Goal: Information Seeking & Learning: Learn about a topic

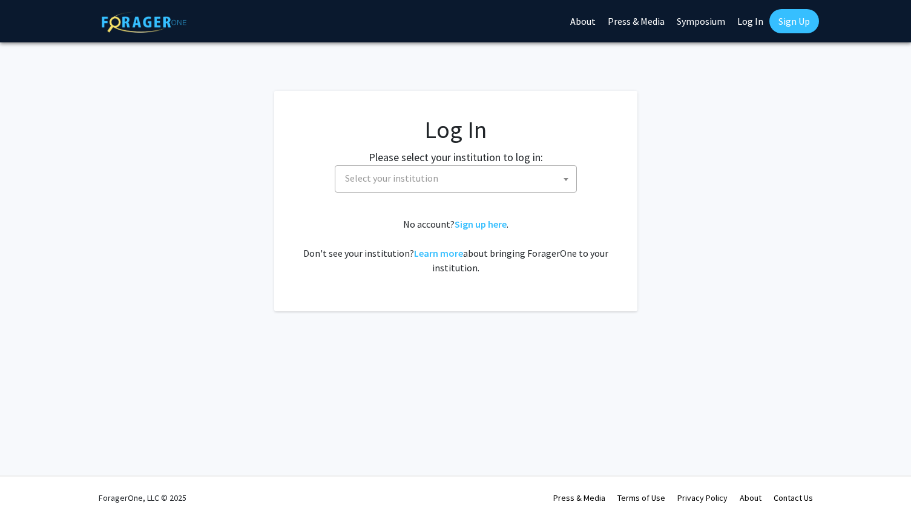
select select
click at [566, 176] on span at bounding box center [566, 179] width 12 height 27
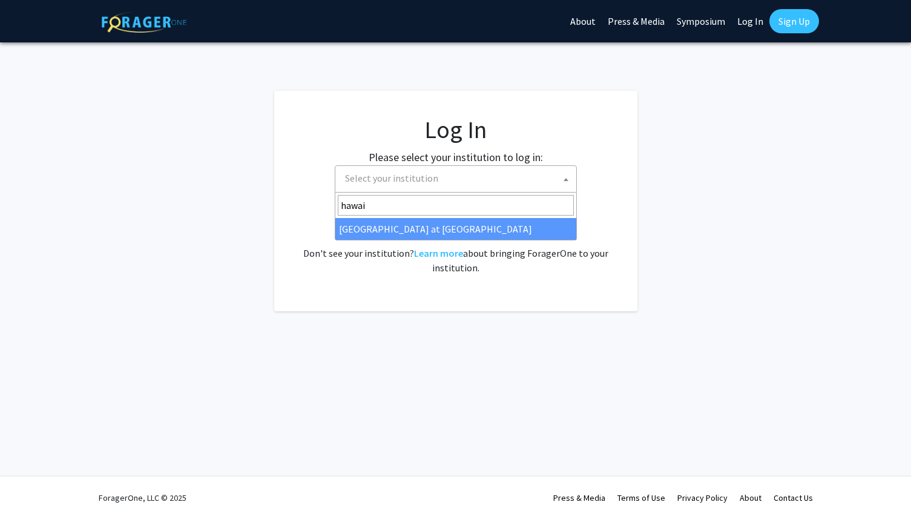
type input "hawai"
select select "18"
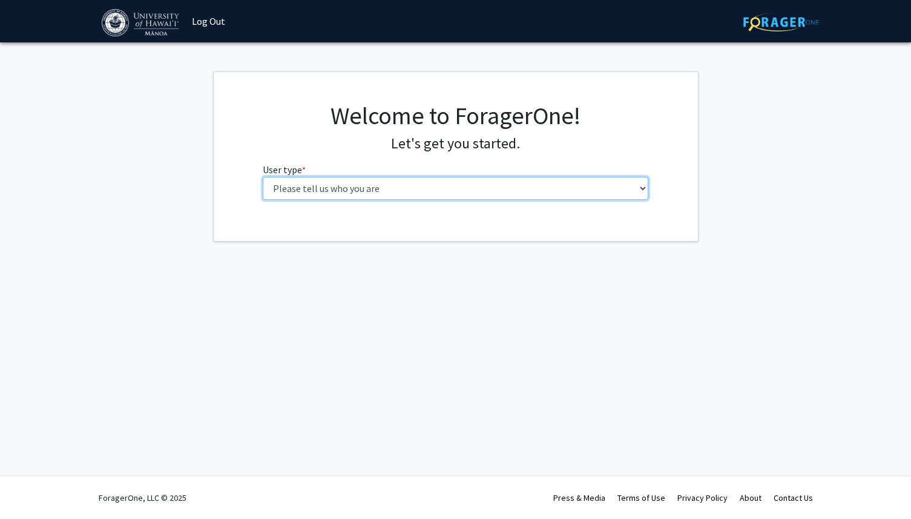
click at [641, 192] on select "Please tell us who you are Undergraduate Student Master's Student Doctoral Cand…" at bounding box center [456, 188] width 386 height 23
select select "5: faculty"
click at [263, 177] on select "Please tell us who you are Undergraduate Student Master's Student Doctoral Cand…" at bounding box center [456, 188] width 386 height 23
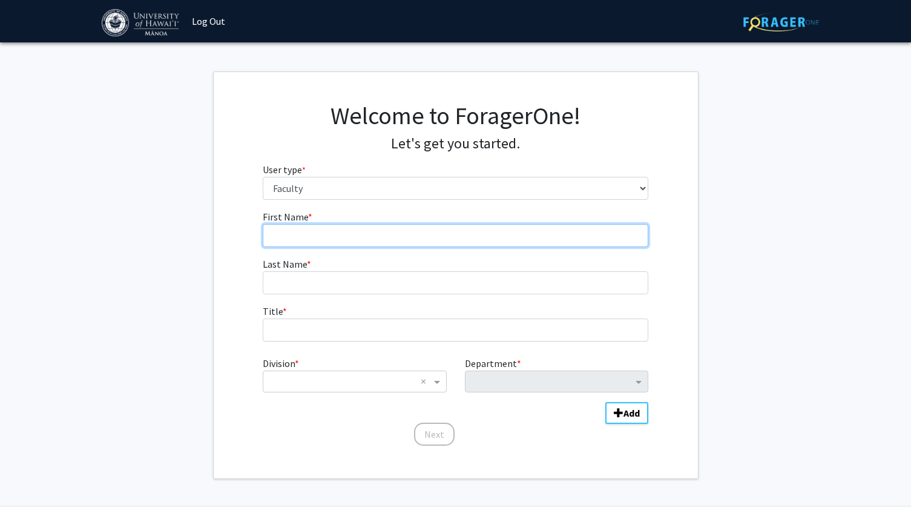
click at [524, 241] on input "First Name * required" at bounding box center [456, 235] width 386 height 23
type input "[PERSON_NAME]"
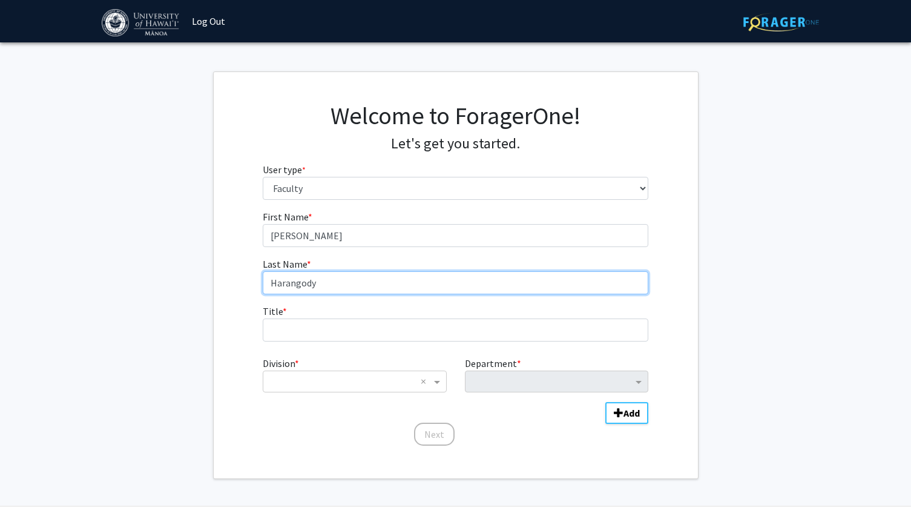
type input "Harangody"
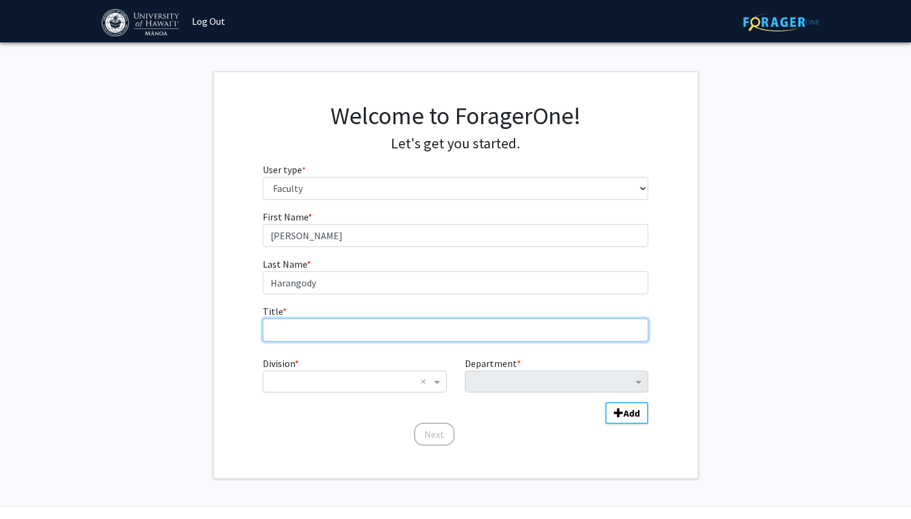
click at [440, 330] on input "Title * required" at bounding box center [456, 329] width 386 height 23
type input "Specialist Faculty"
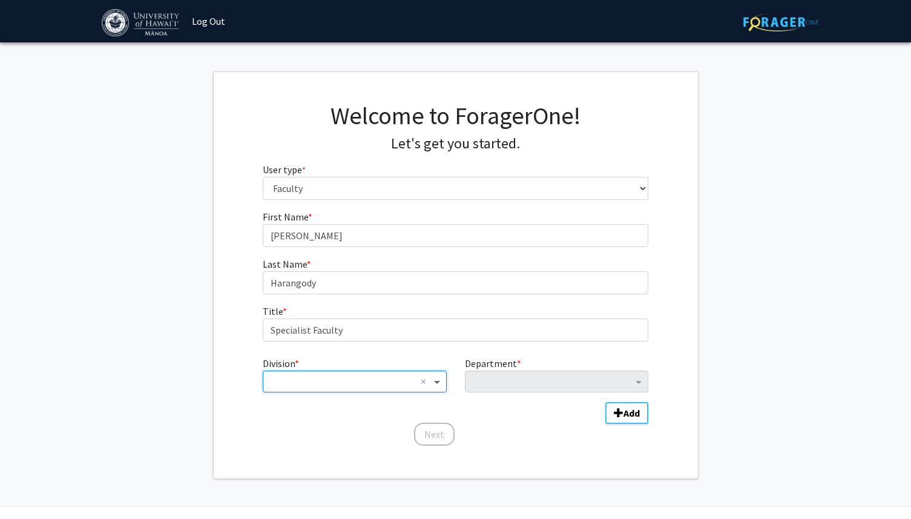
click at [437, 385] on span "Division" at bounding box center [438, 381] width 15 height 15
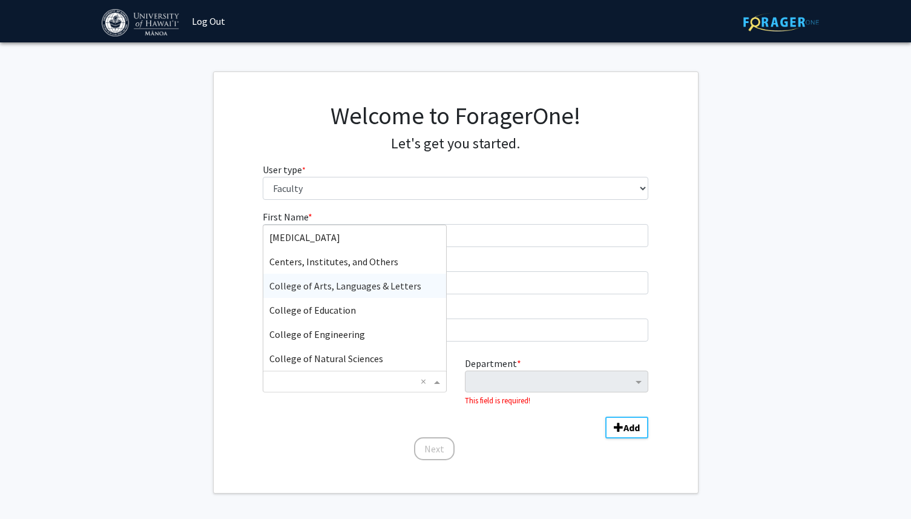
click at [385, 295] on div "College of Arts, Languages & Letters" at bounding box center [354, 286] width 182 height 24
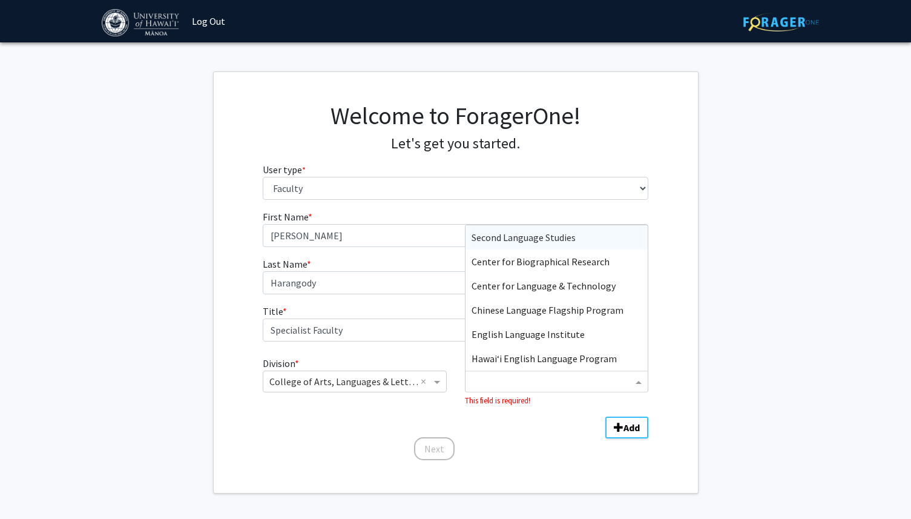
click at [638, 382] on span "Department" at bounding box center [639, 381] width 15 height 15
type input "pac"
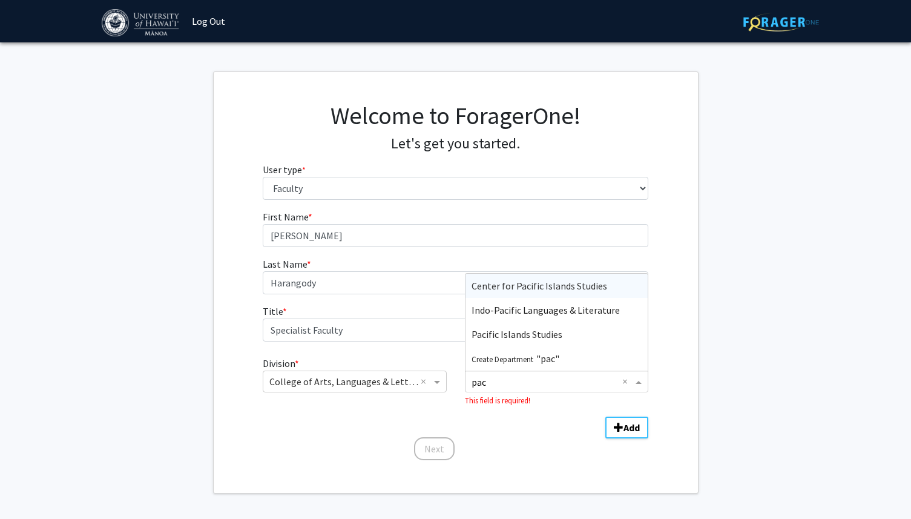
click at [560, 281] on span "Center for Pacific Islands Studies" at bounding box center [539, 286] width 136 height 12
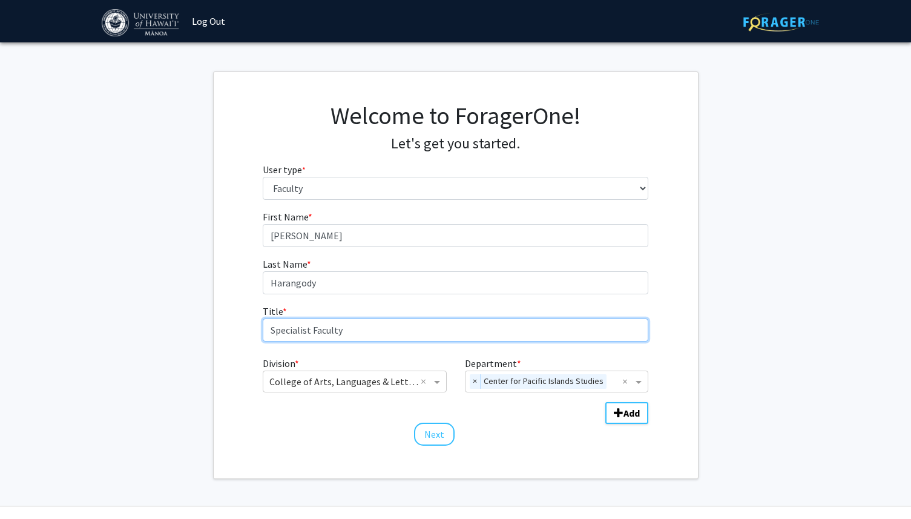
click at [356, 330] on input "Specialist Faculty" at bounding box center [456, 329] width 386 height 23
type input "Specialist faculty"
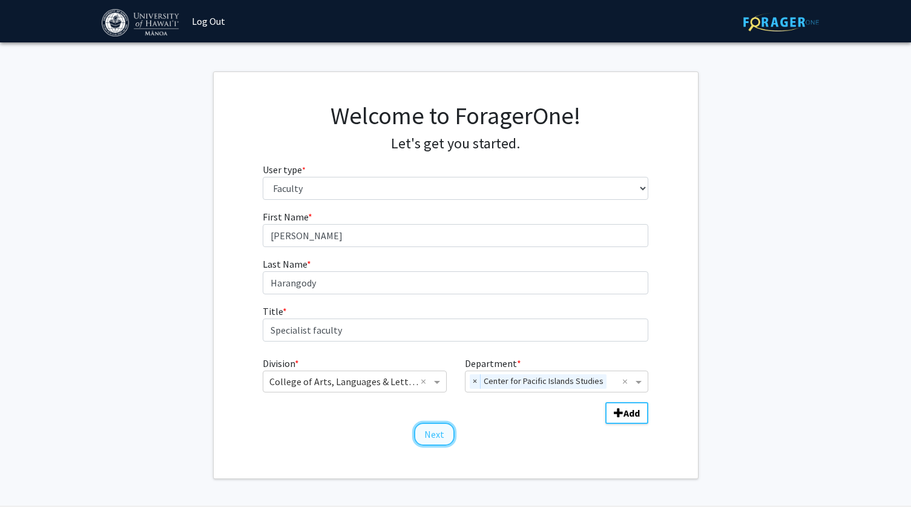
click at [441, 434] on button "Next" at bounding box center [434, 433] width 41 height 23
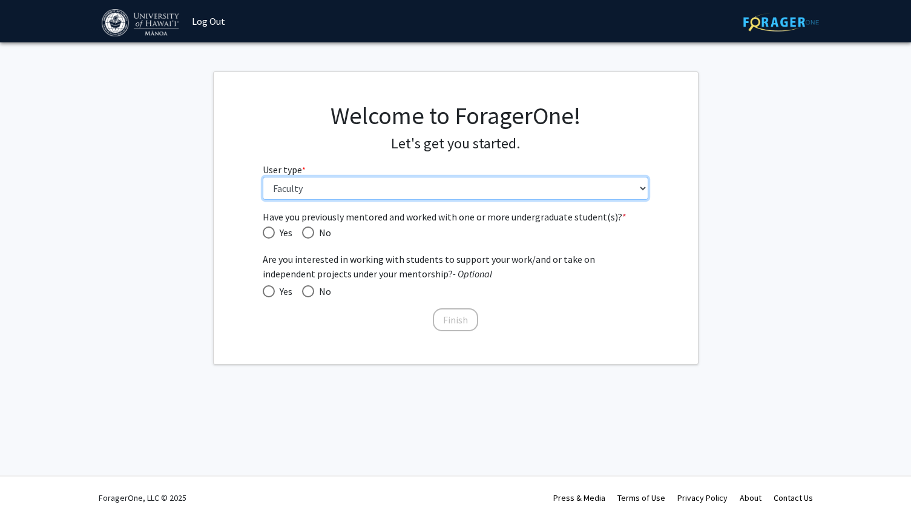
click at [420, 191] on select "Please tell us who you are Undergraduate Student Master's Student Doctoral Cand…" at bounding box center [456, 188] width 386 height 23
click at [263, 177] on select "Please tell us who you are Undergraduate Student Master's Student Doctoral Cand…" at bounding box center [456, 188] width 386 height 23
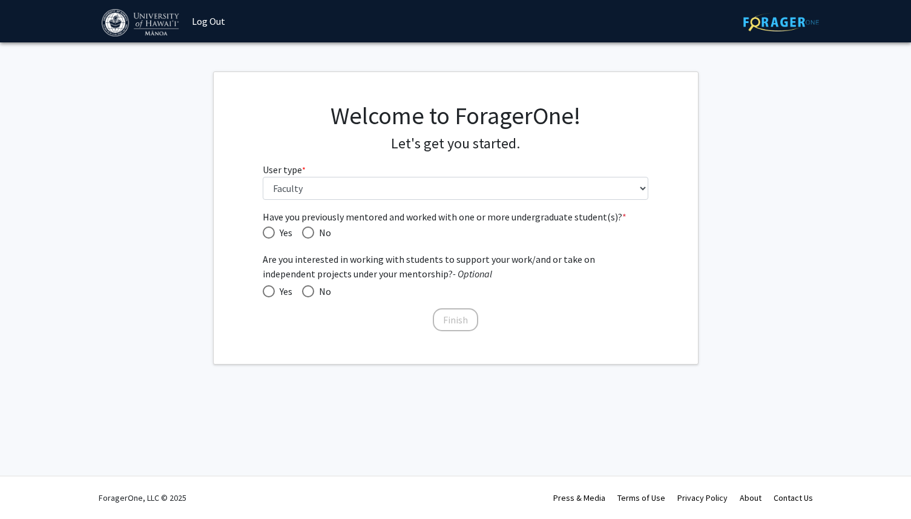
click at [309, 233] on span "Have you previously mentored and worked with one or more undergraduate student(…" at bounding box center [308, 232] width 12 height 12
click at [309, 233] on input "No" at bounding box center [308, 232] width 12 height 12
radio input "true"
click at [455, 325] on button "Finish" at bounding box center [455, 319] width 45 height 23
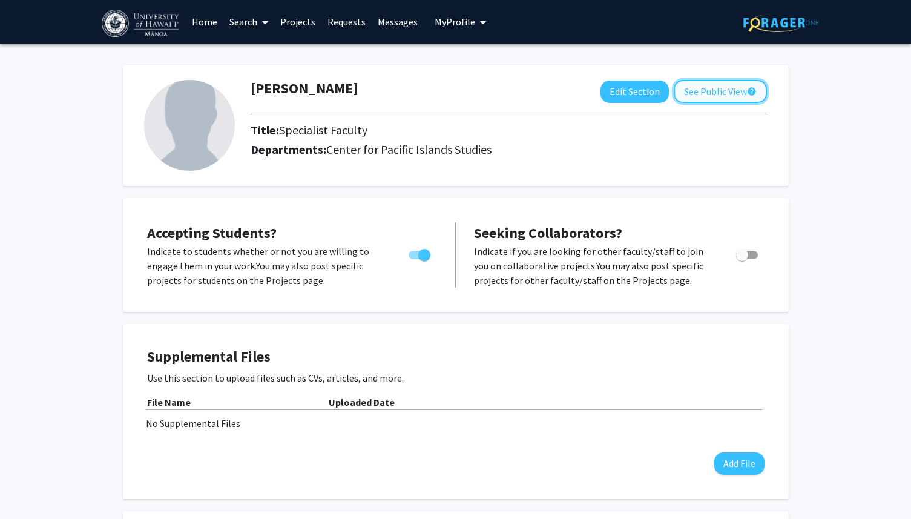
click at [721, 87] on button "See Public View help" at bounding box center [720, 91] width 93 height 23
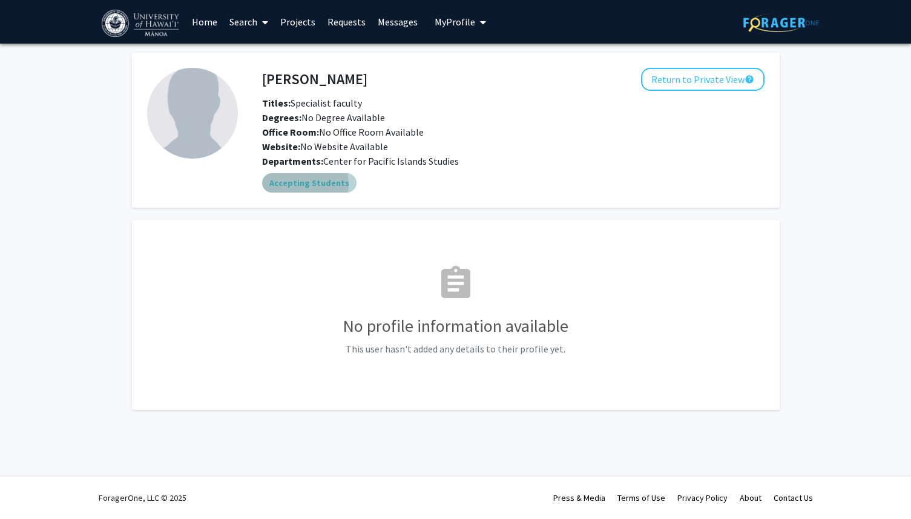
click at [294, 184] on mat-chip "Accepting Students" at bounding box center [309, 182] width 94 height 19
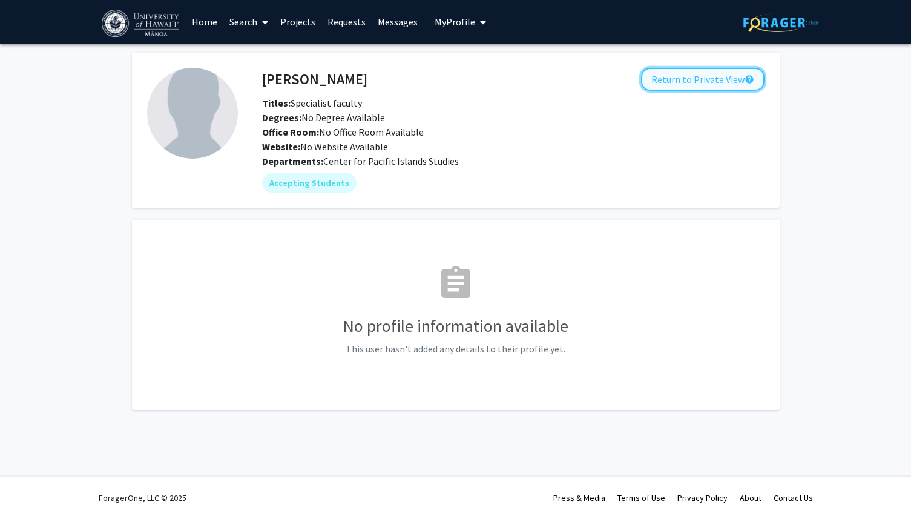
click at [735, 88] on button "Return to Private View help" at bounding box center [702, 79] width 123 height 23
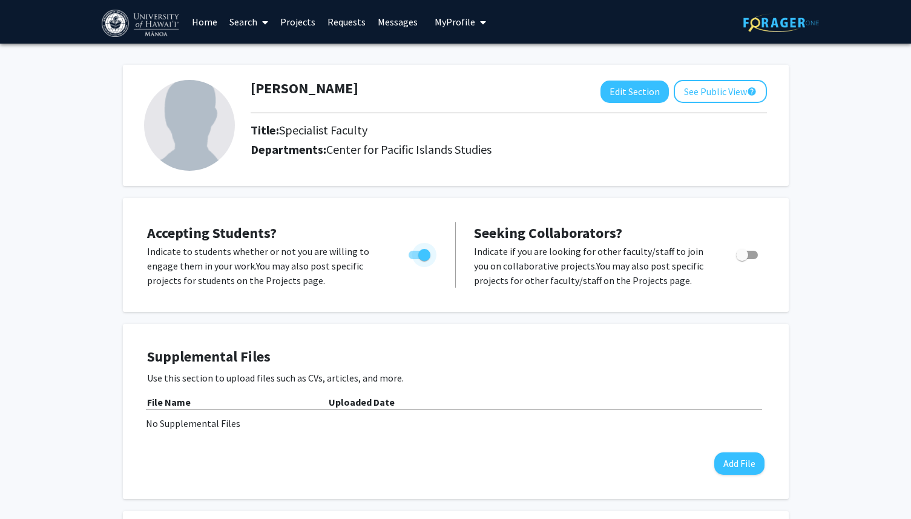
click at [412, 254] on span "Toggle" at bounding box center [420, 255] width 22 height 8
click at [414, 259] on input "Would you like to permit student requests?" at bounding box center [414, 259] width 1 height 1
checkbox input "false"
click at [717, 99] on button "See Public View help" at bounding box center [720, 91] width 93 height 23
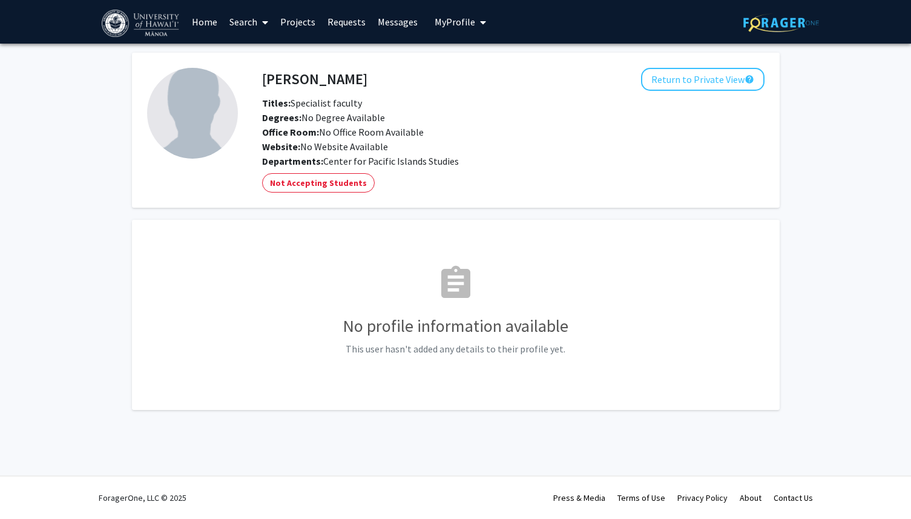
click at [297, 20] on link "Projects" at bounding box center [297, 22] width 47 height 42
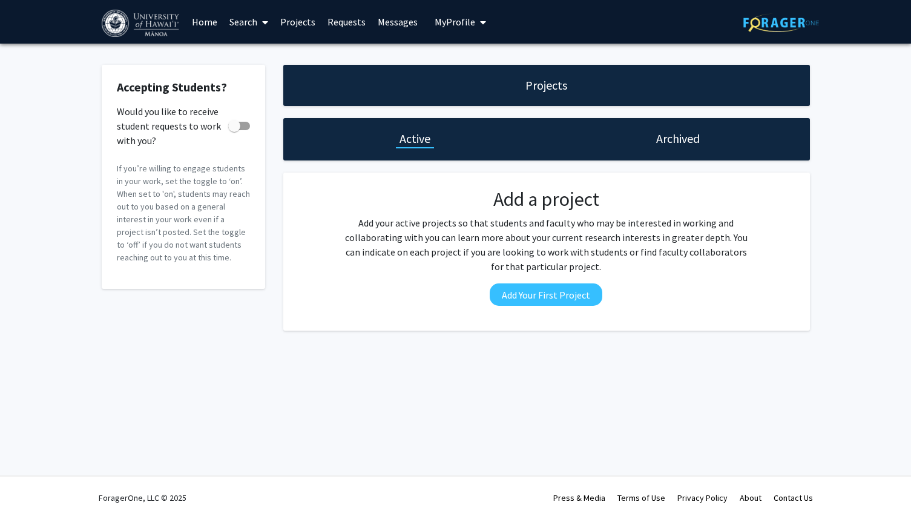
click at [248, 22] on link "Search" at bounding box center [248, 22] width 51 height 42
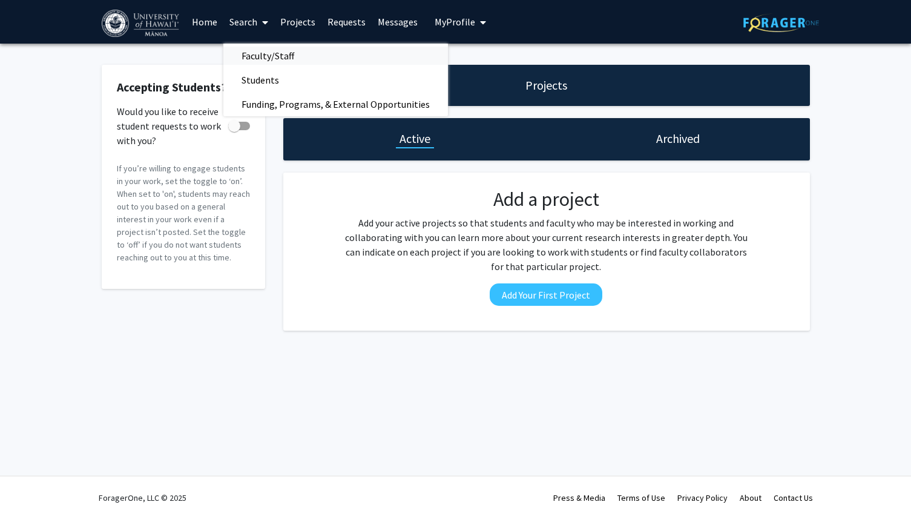
click at [254, 54] on span "Faculty/Staff" at bounding box center [267, 56] width 89 height 24
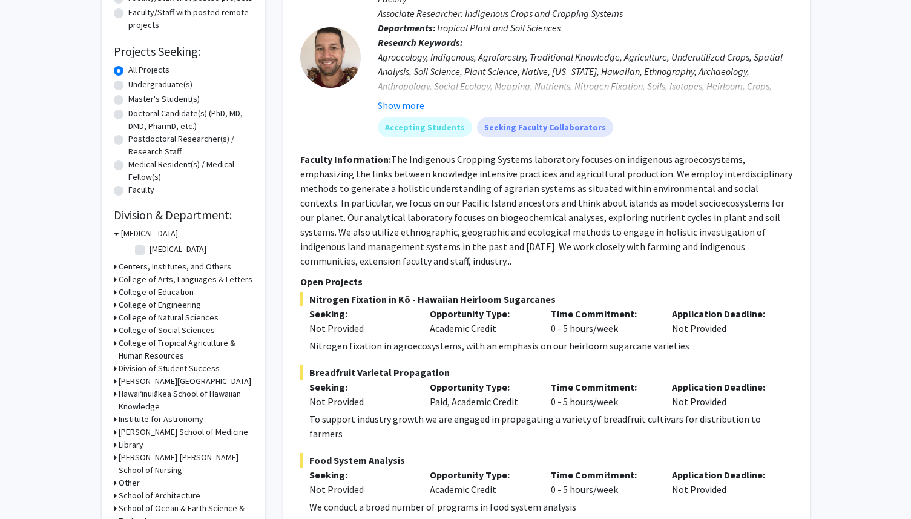
scroll to position [169, 0]
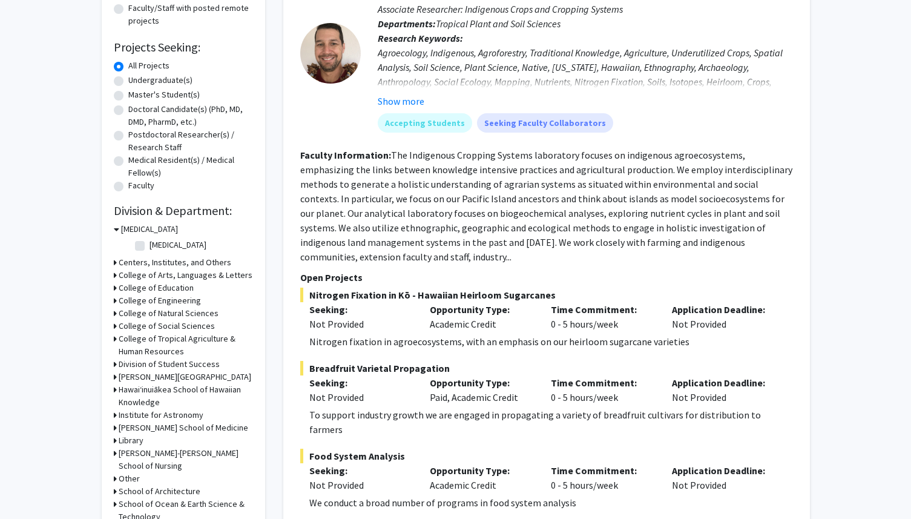
click at [114, 275] on icon at bounding box center [115, 275] width 3 height 13
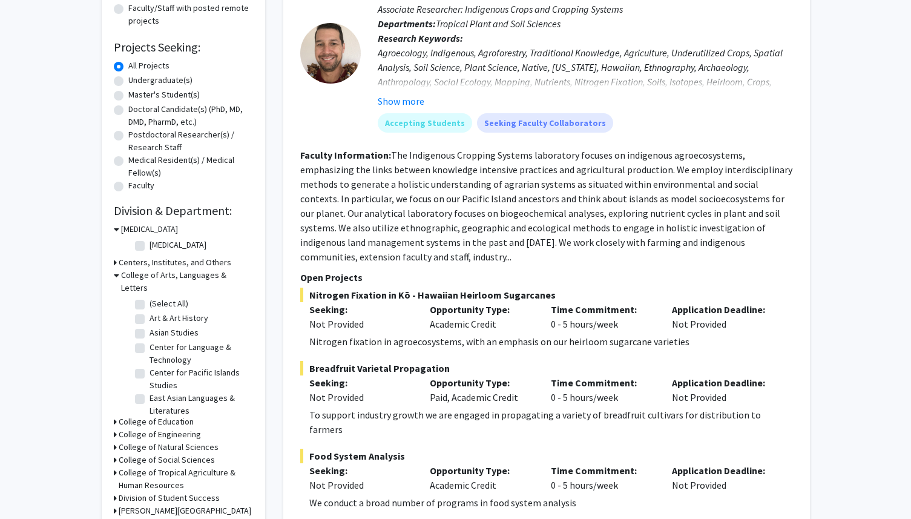
click at [149, 297] on label "(Select All)" at bounding box center [168, 303] width 39 height 13
click at [149, 297] on input "(Select All)" at bounding box center [153, 301] width 8 height 8
checkbox input "true"
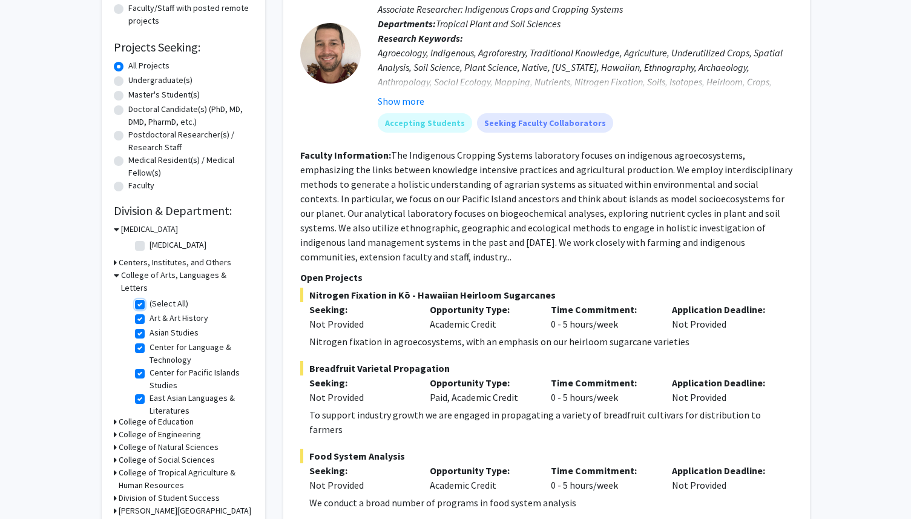
checkbox input "true"
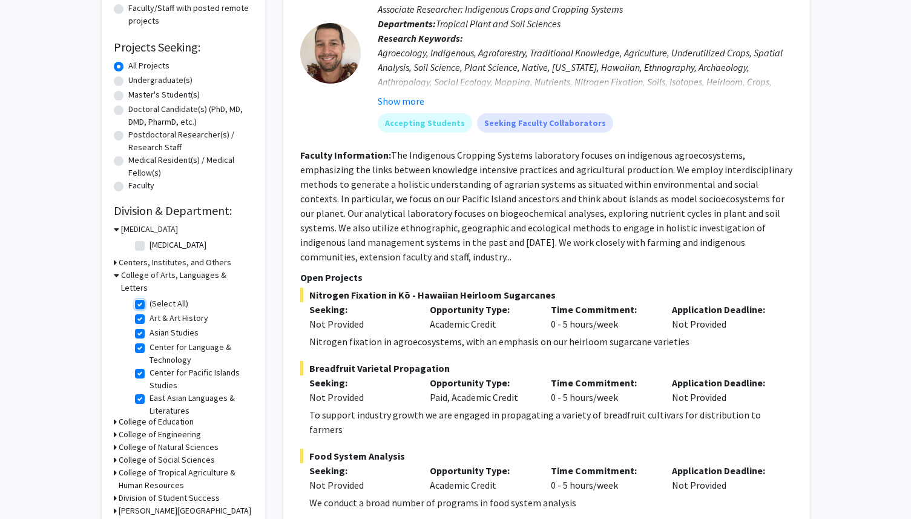
checkbox input "true"
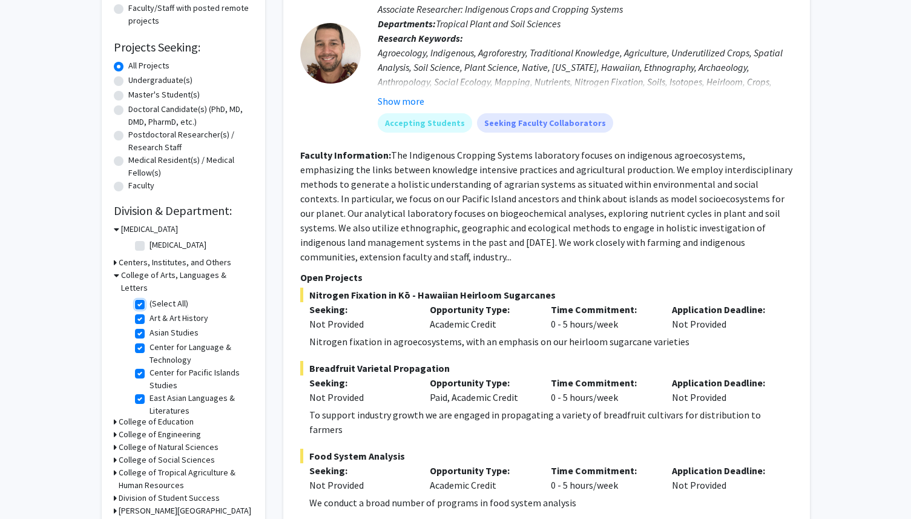
checkbox input "true"
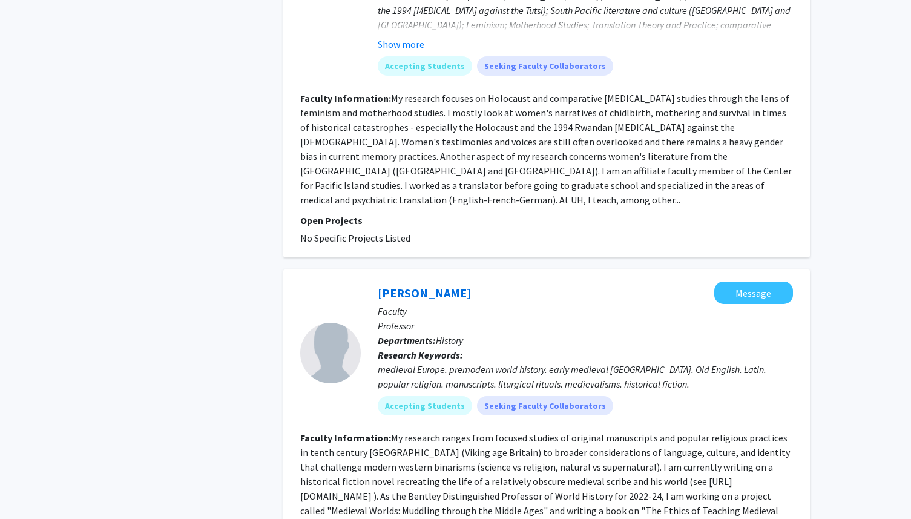
scroll to position [2849, 0]
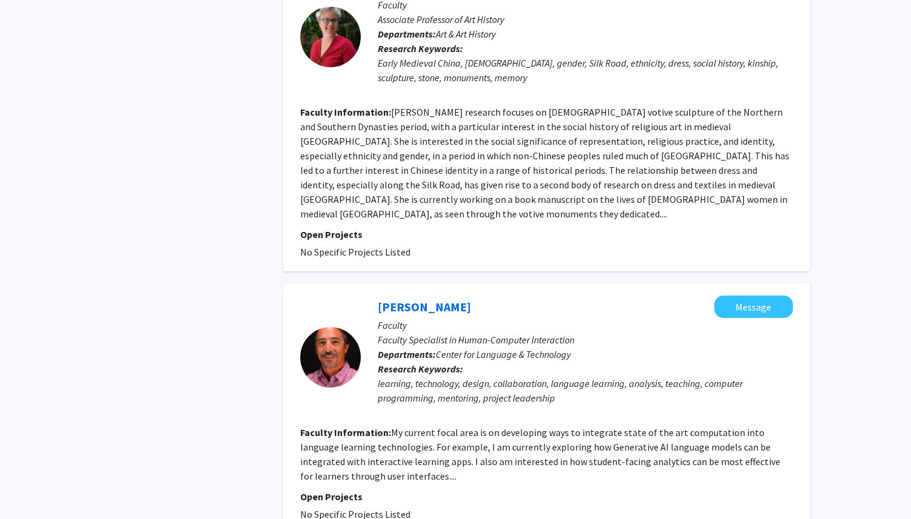
scroll to position [2051, 0]
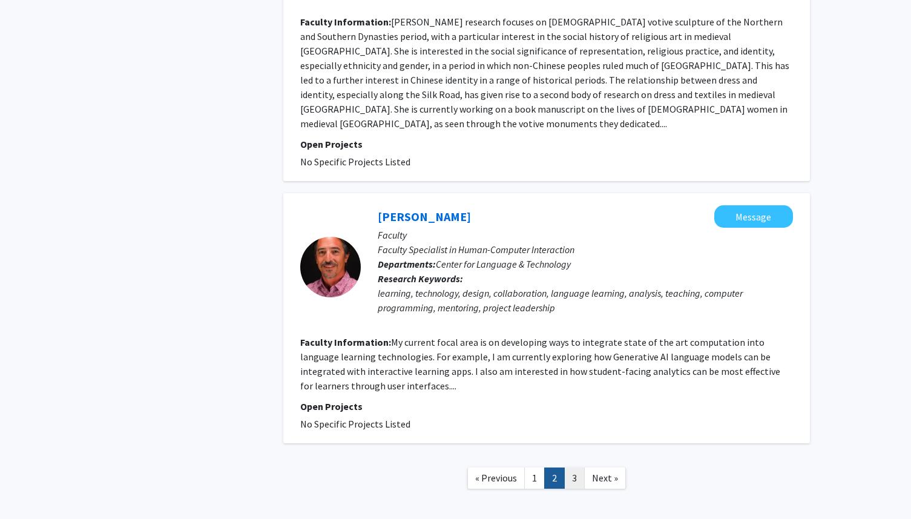
click at [577, 467] on link "3" at bounding box center [574, 477] width 21 height 21
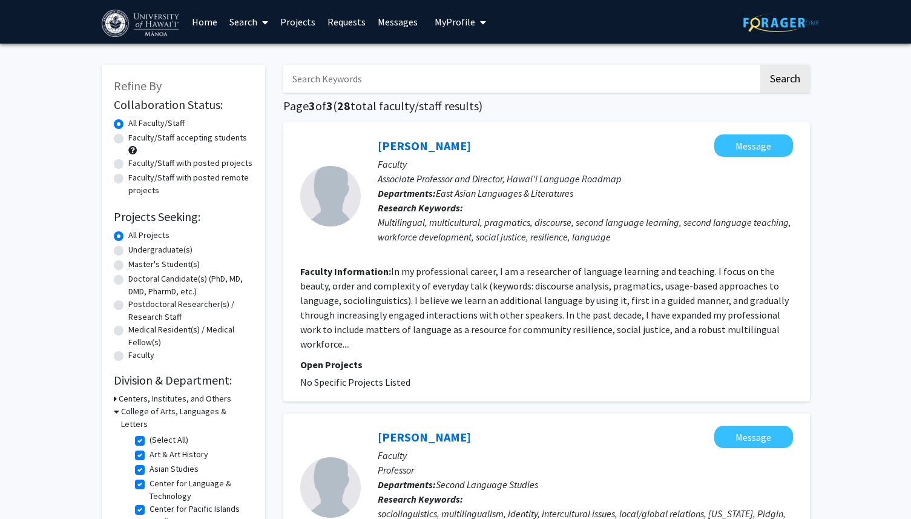
click at [264, 22] on icon at bounding box center [265, 23] width 6 height 10
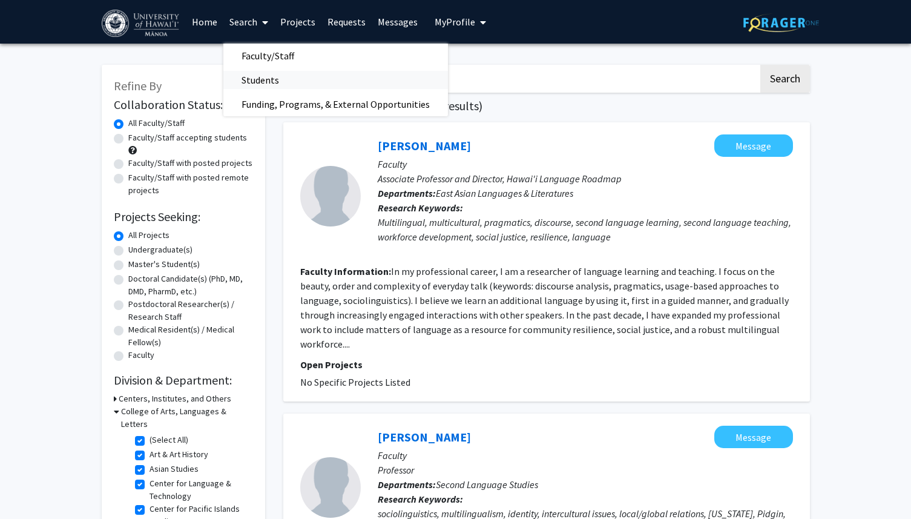
click at [251, 74] on span "Students" at bounding box center [260, 80] width 74 height 24
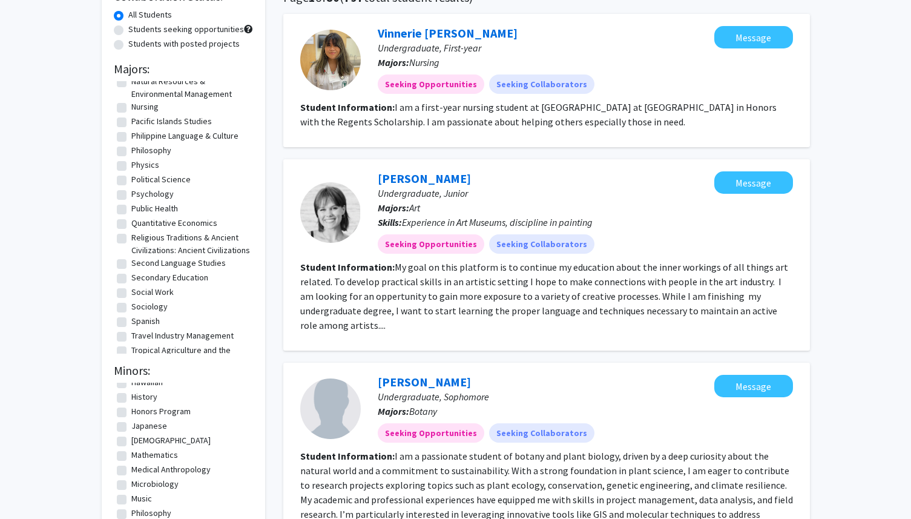
scroll to position [908, 0]
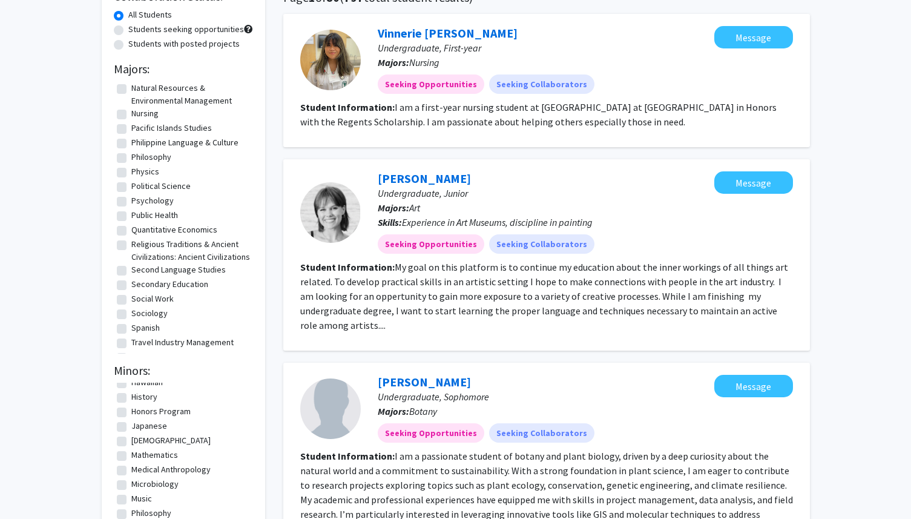
click at [131, 123] on label "Pacific Islands Studies" at bounding box center [171, 128] width 80 height 13
click at [131, 123] on input "Pacific Islands Studies" at bounding box center [135, 126] width 8 height 8
checkbox input "true"
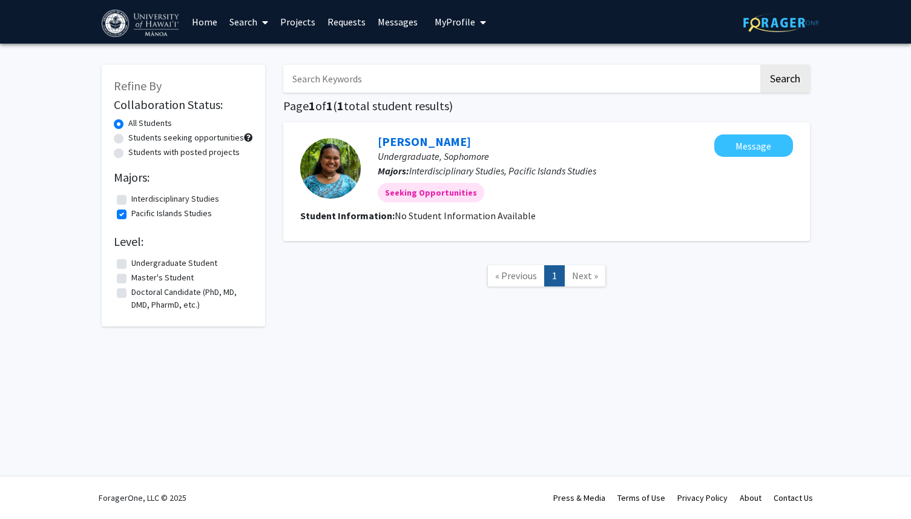
click at [131, 213] on label "Pacific Islands Studies" at bounding box center [171, 213] width 80 height 13
click at [131, 213] on input "Pacific Islands Studies" at bounding box center [135, 211] width 8 height 8
checkbox input "false"
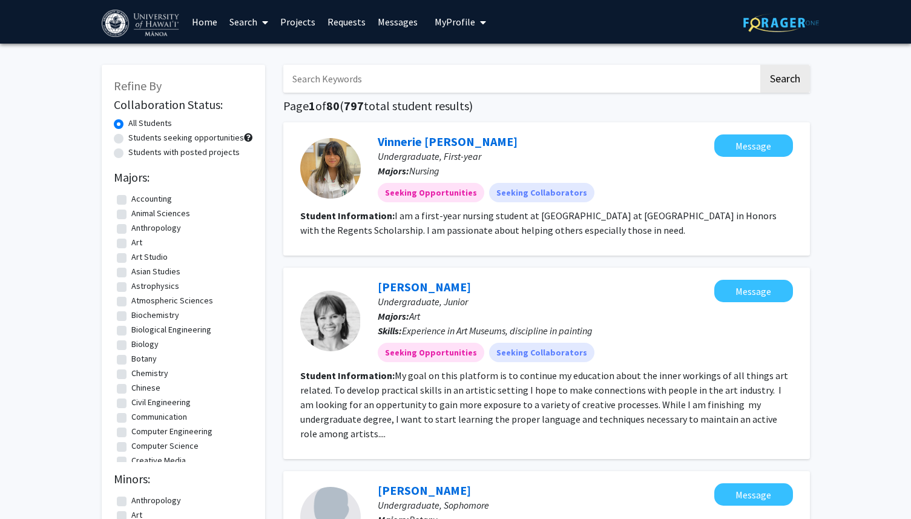
click at [416, 79] on input "Search Keywords" at bounding box center [520, 79] width 475 height 28
type input "coral"
click at [783, 82] on button "Search" at bounding box center [785, 79] width 50 height 28
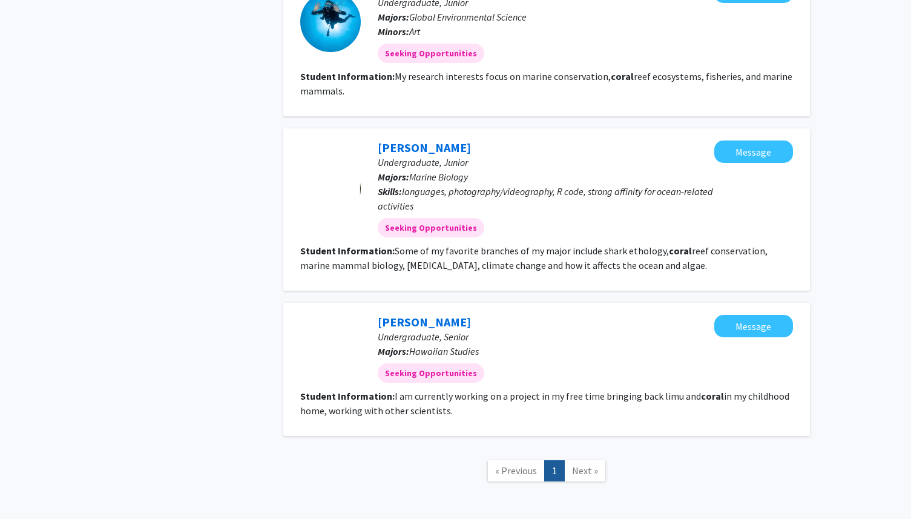
scroll to position [655, 0]
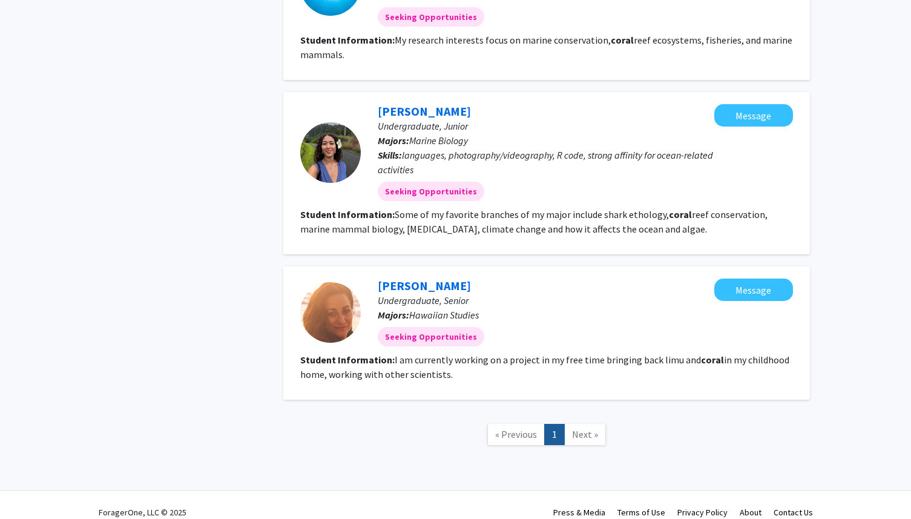
click at [586, 428] on span "Next »" at bounding box center [585, 434] width 26 height 12
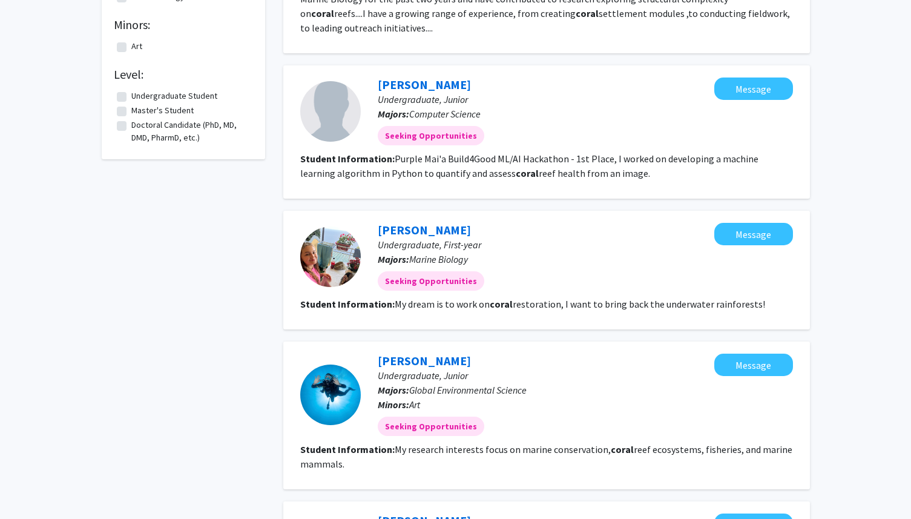
scroll to position [260, 0]
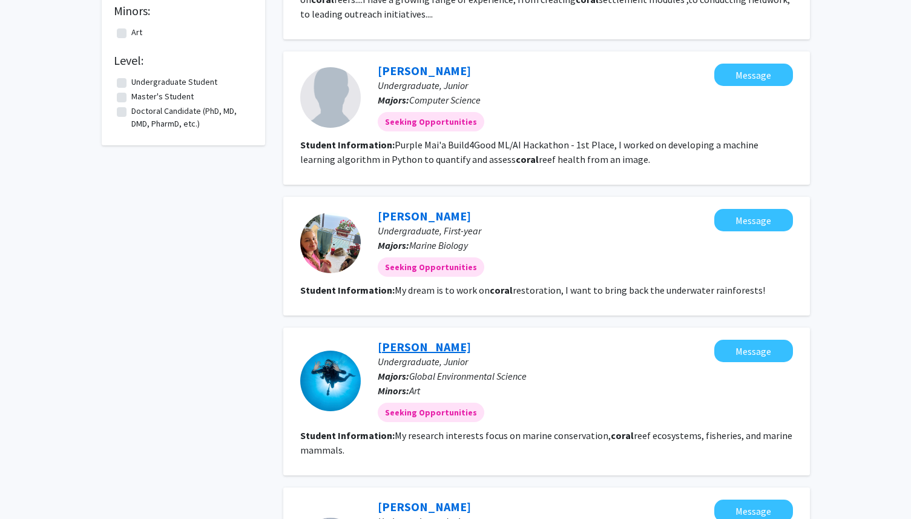
click at [425, 339] on link "[PERSON_NAME]" at bounding box center [424, 346] width 93 height 15
